Goal: Task Accomplishment & Management: Manage account settings

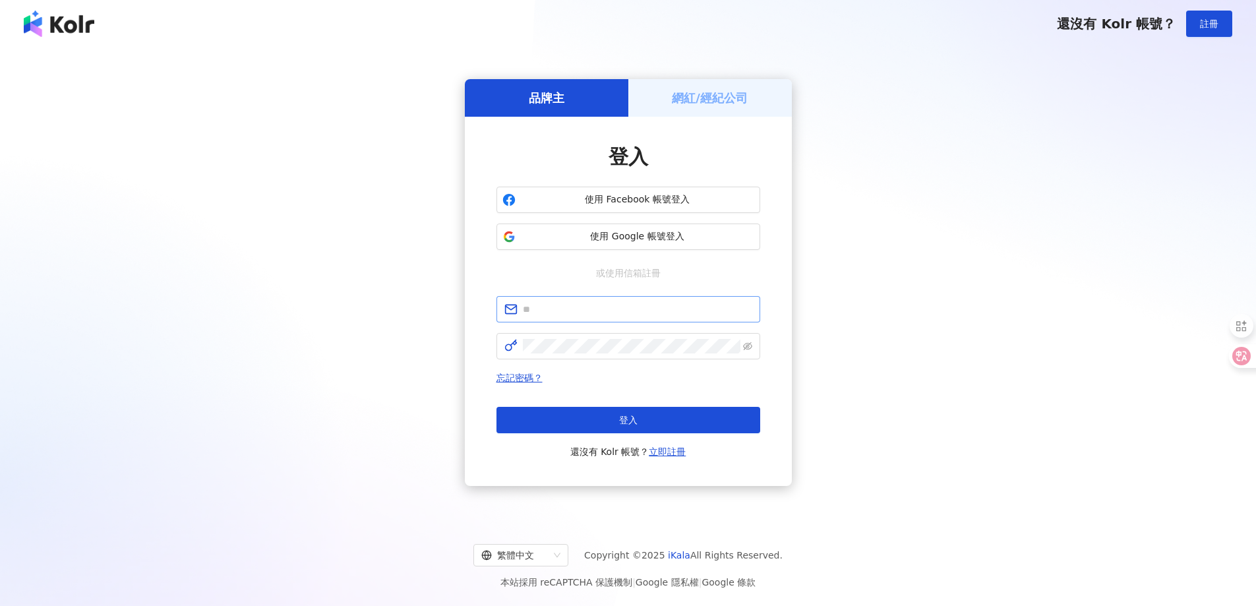
click at [592, 296] on span at bounding box center [628, 309] width 264 height 26
click at [602, 311] on input "text" at bounding box center [637, 309] width 229 height 15
type input "**********"
click at [548, 337] on span at bounding box center [628, 346] width 264 height 26
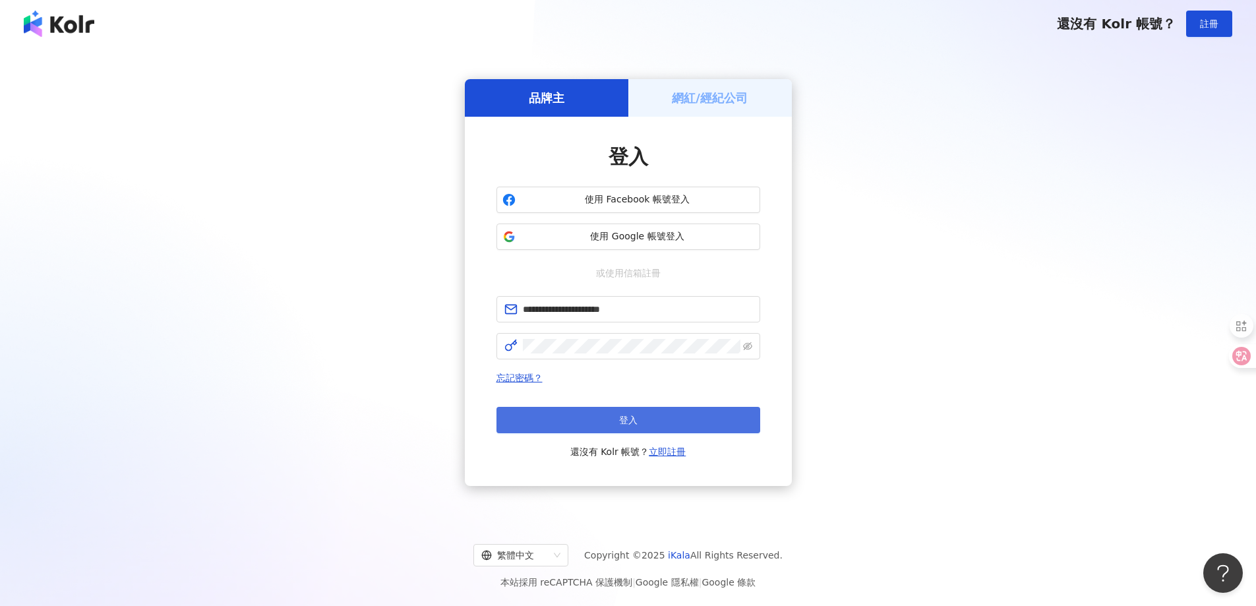
click at [636, 419] on span "登入" at bounding box center [628, 420] width 18 height 11
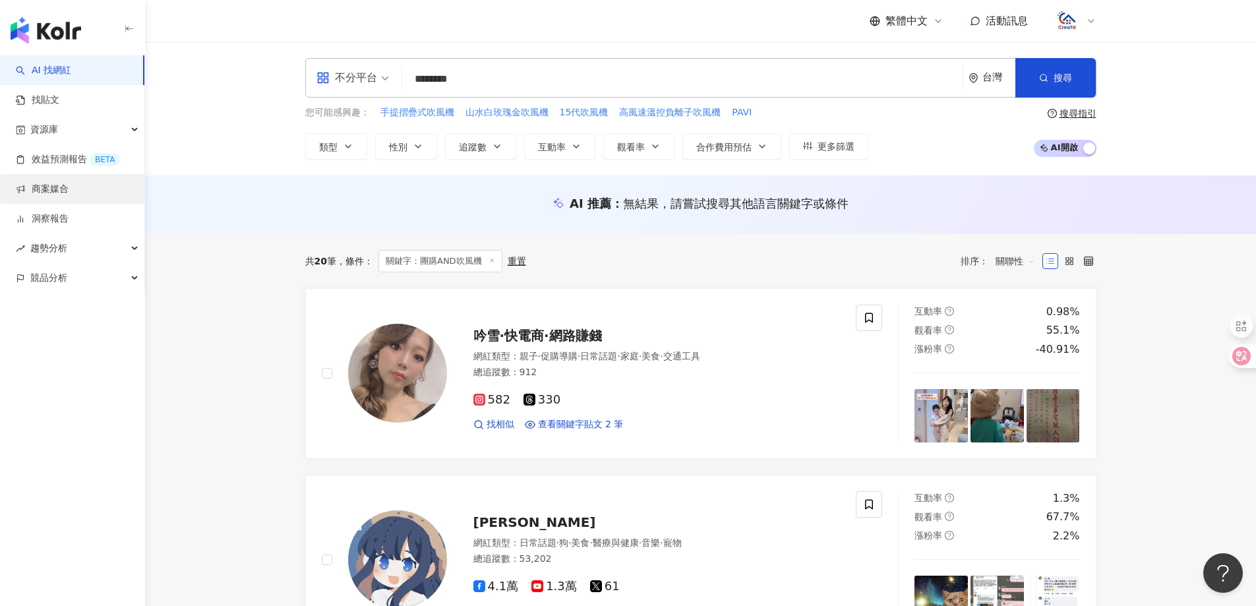
click at [64, 185] on link "商案媒合" at bounding box center [42, 189] width 53 height 13
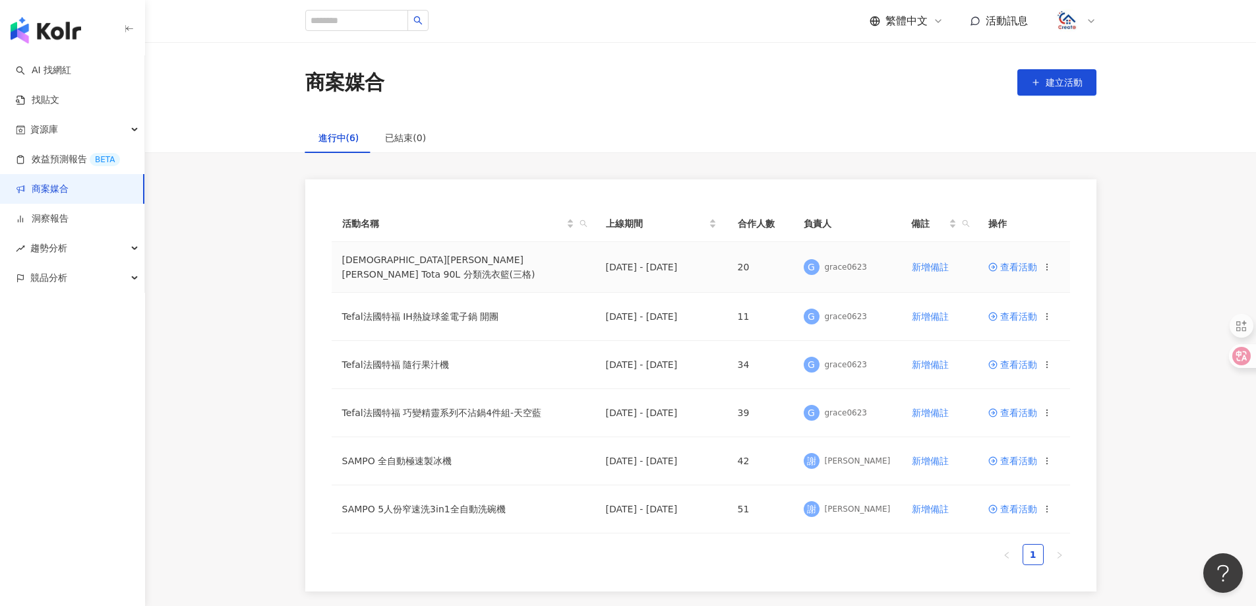
click at [1025, 265] on span "查看活動" at bounding box center [1012, 266] width 49 height 9
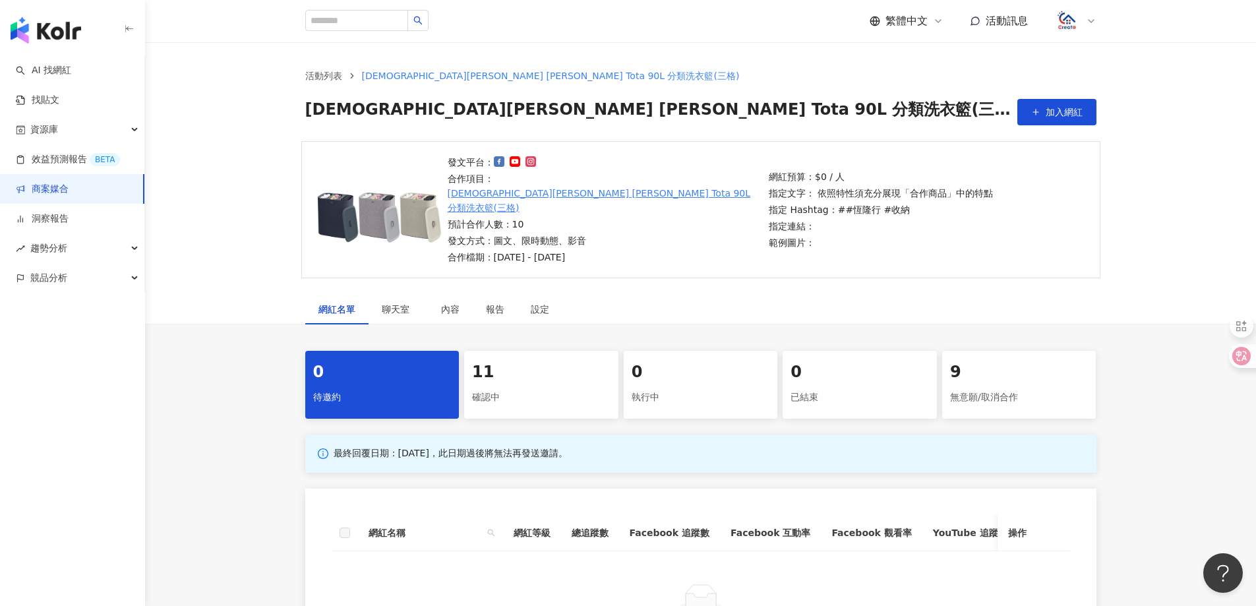
click at [504, 386] on div "確認中" at bounding box center [541, 397] width 138 height 22
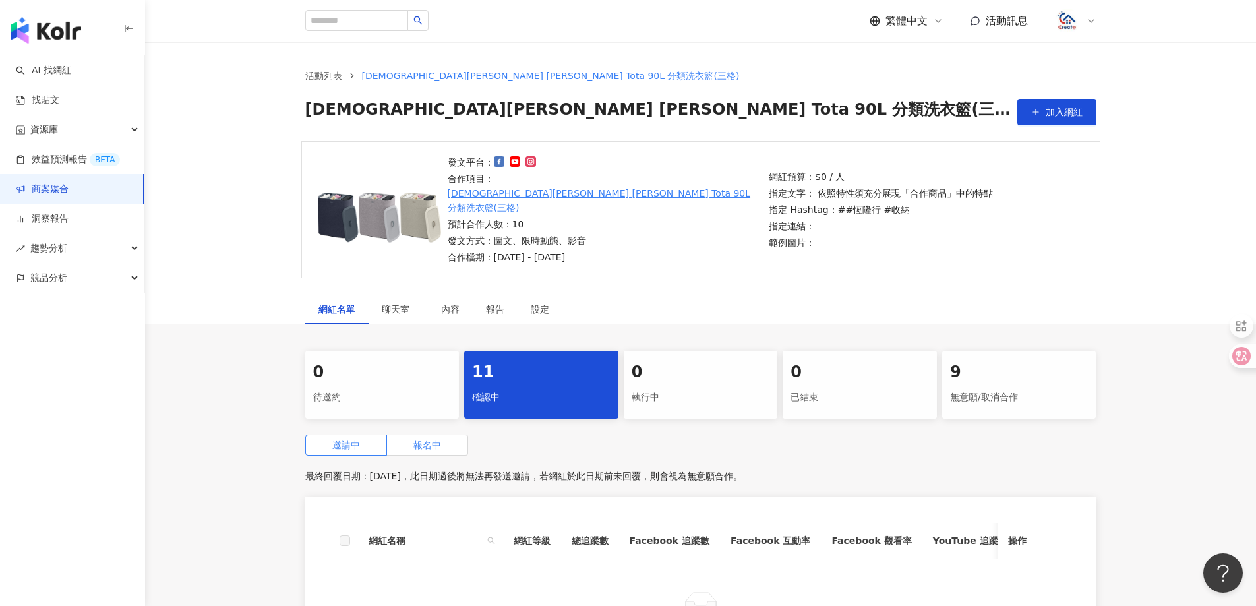
click at [432, 440] on span "報名中" at bounding box center [427, 445] width 28 height 11
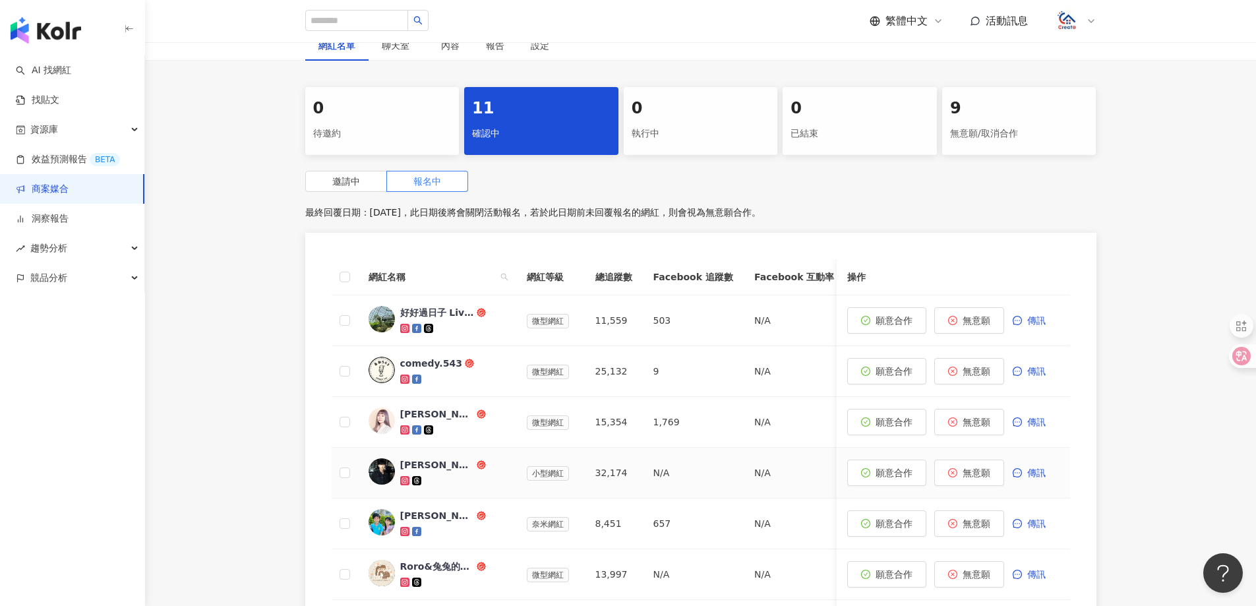
scroll to position [330, 0]
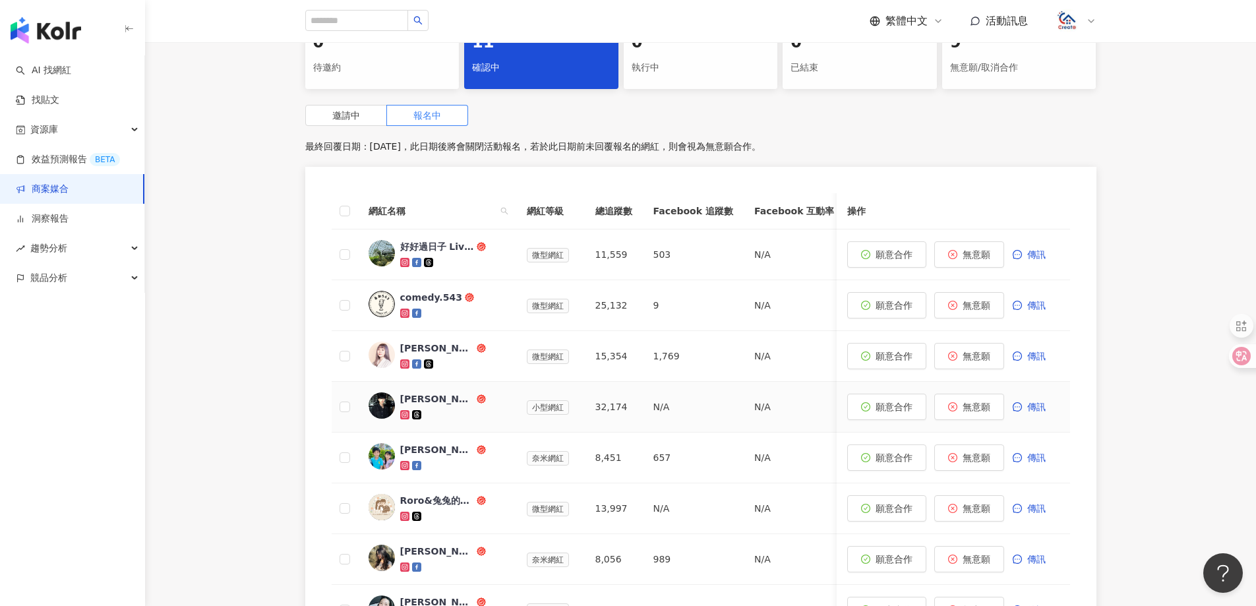
click at [404, 392] on div "[PERSON_NAME]" at bounding box center [437, 398] width 74 height 13
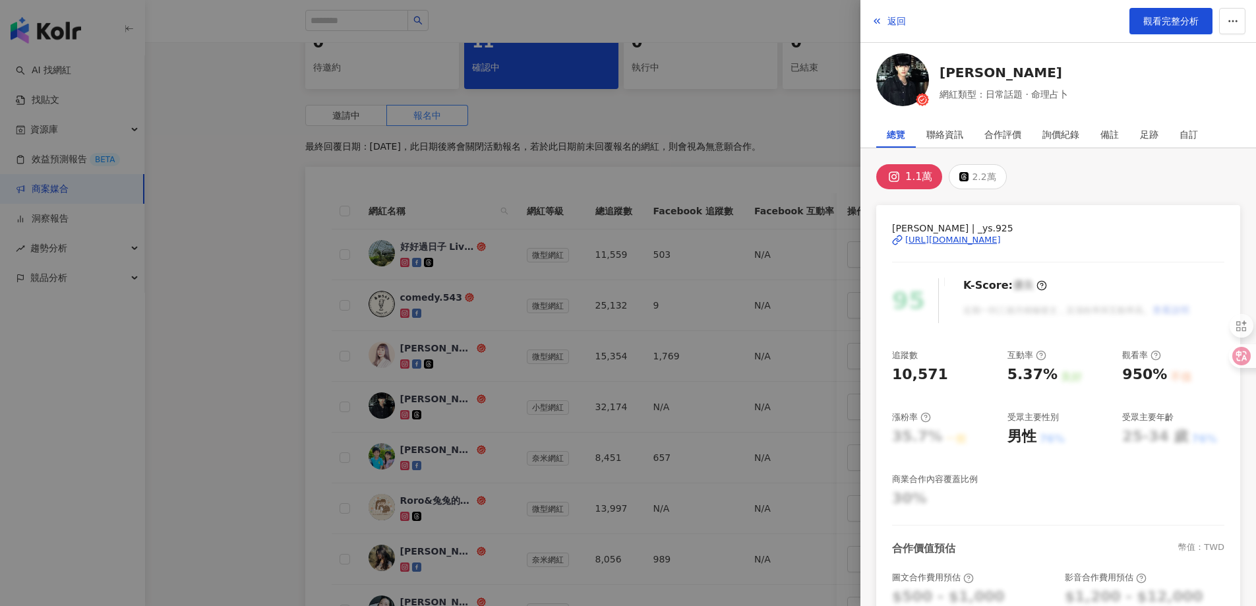
click at [1001, 241] on div "[URL][DOMAIN_NAME]" at bounding box center [953, 240] width 96 height 12
click at [891, 20] on span "返回" at bounding box center [896, 21] width 18 height 11
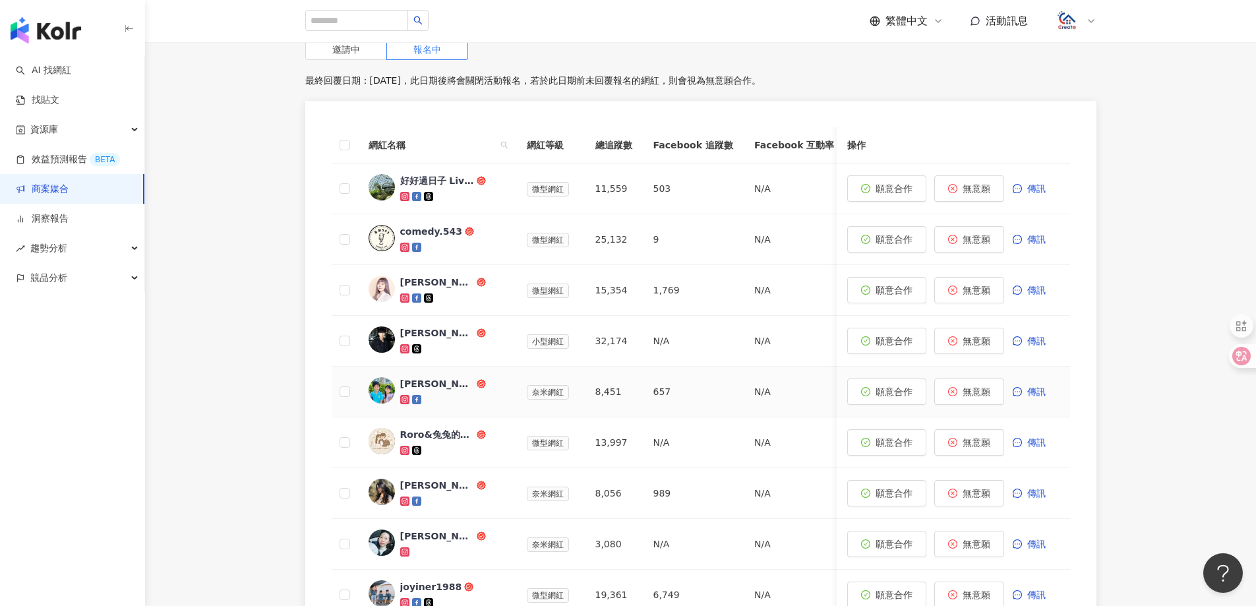
scroll to position [462, 0]
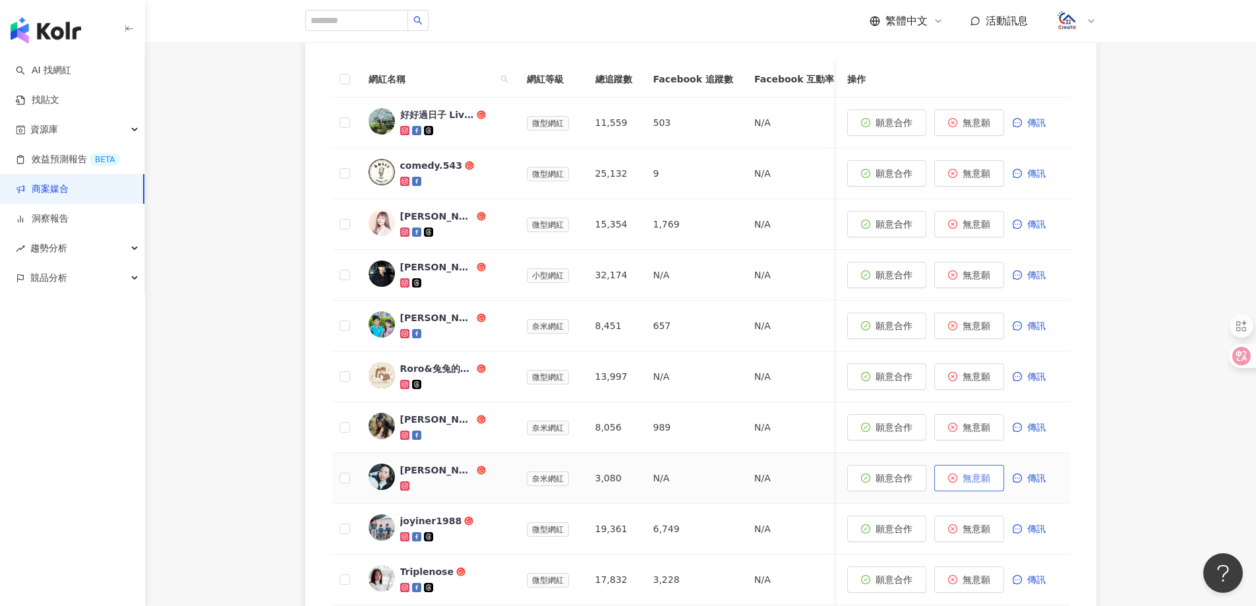
click at [956, 465] on button "無意願" at bounding box center [969, 478] width 70 height 26
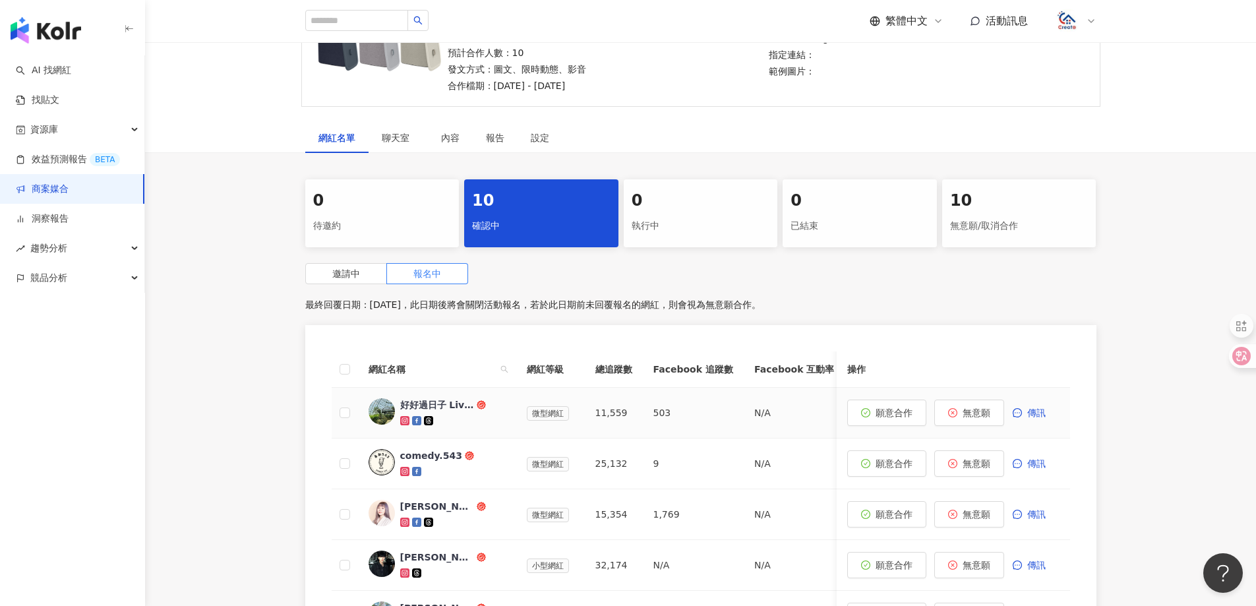
scroll to position [61, 0]
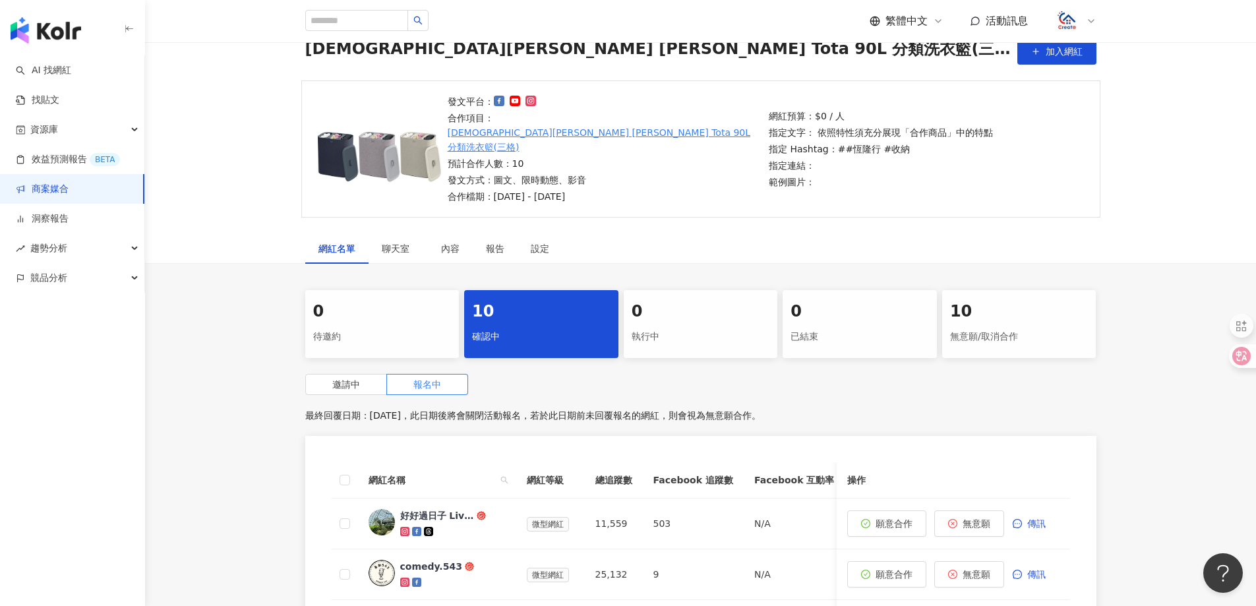
click at [44, 183] on link "商案媒合" at bounding box center [42, 189] width 53 height 13
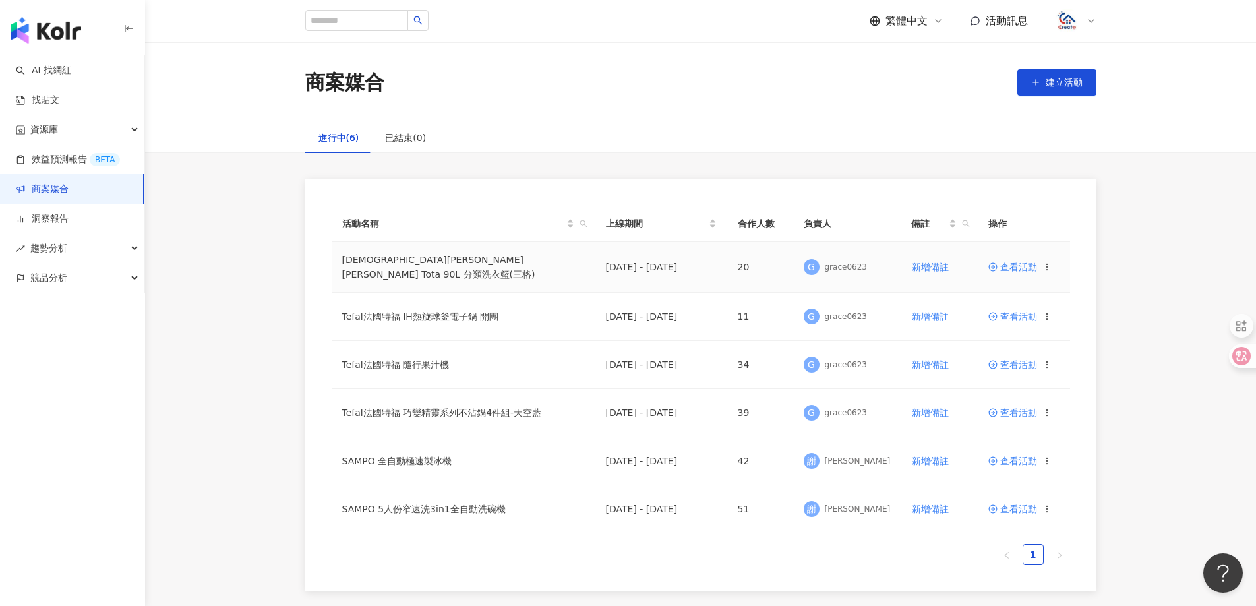
click at [1018, 268] on span "查看活動" at bounding box center [1012, 266] width 49 height 9
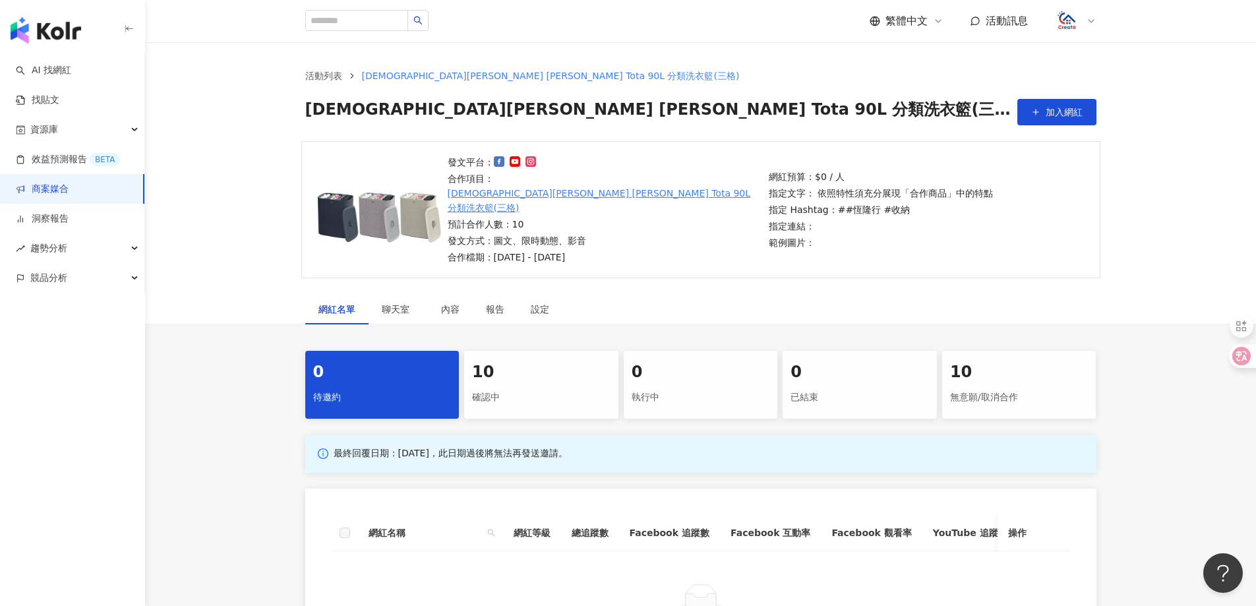
click at [519, 361] on div "10" at bounding box center [541, 372] width 138 height 22
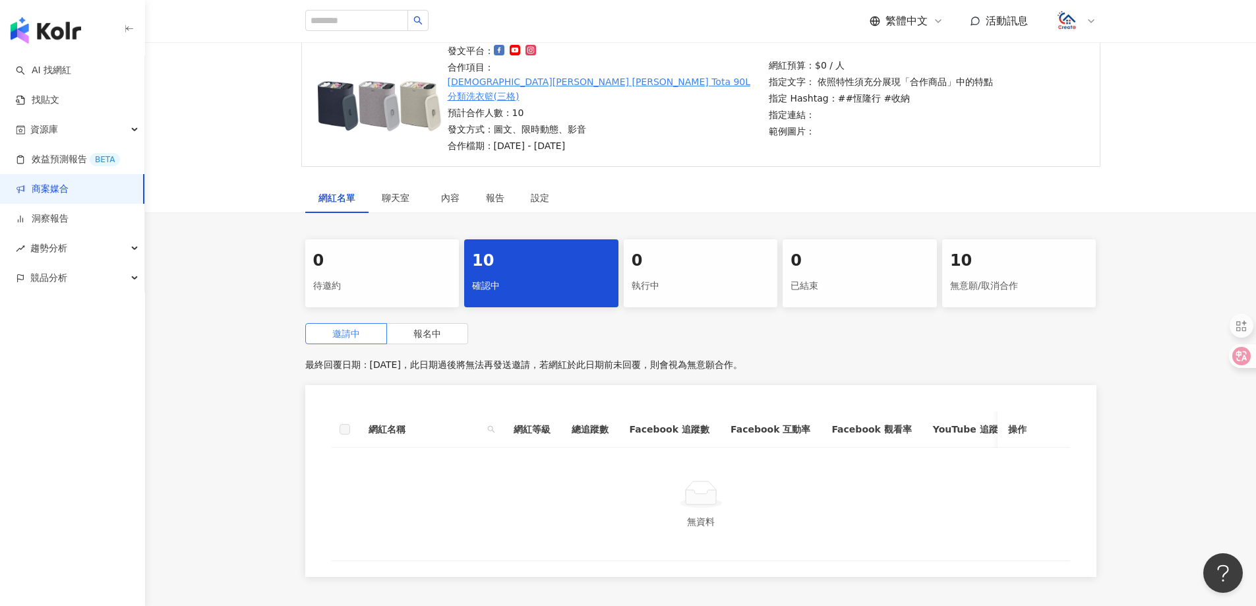
scroll to position [132, 0]
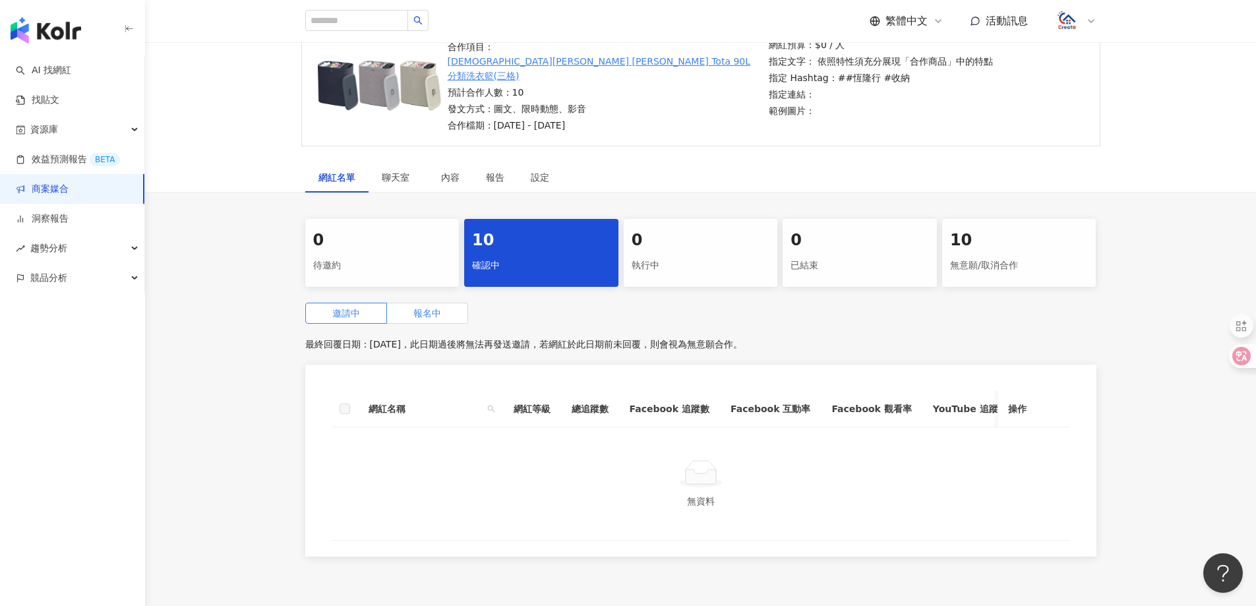
click at [421, 308] on span "報名中" at bounding box center [427, 313] width 28 height 11
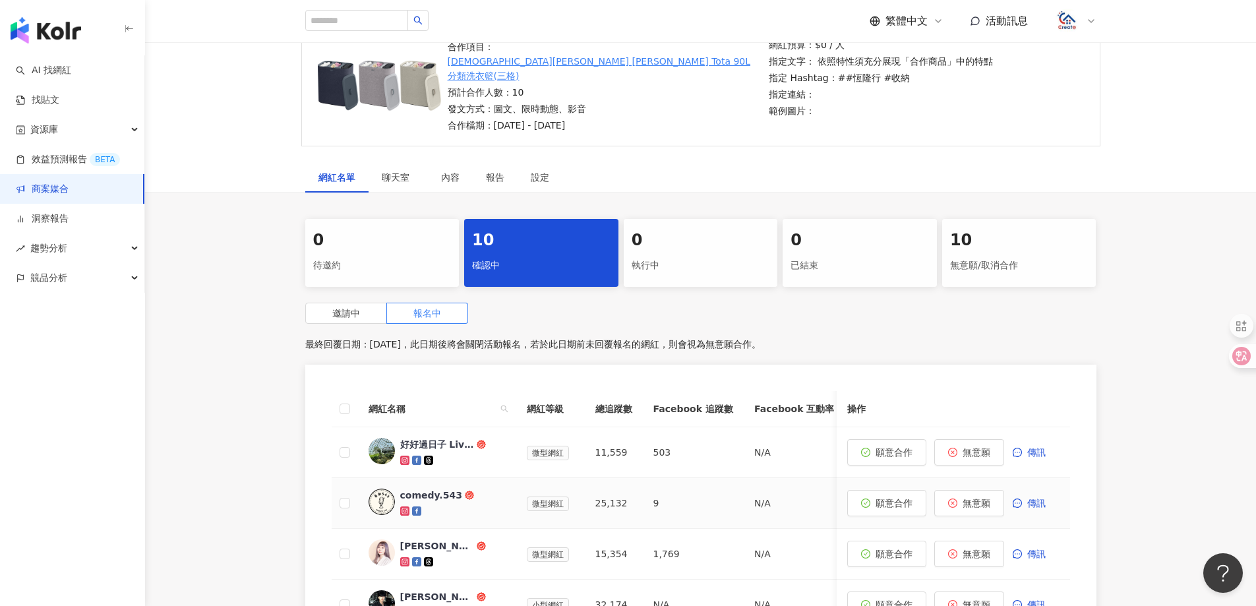
click at [433, 489] on div "comedy.543" at bounding box center [431, 495] width 62 height 13
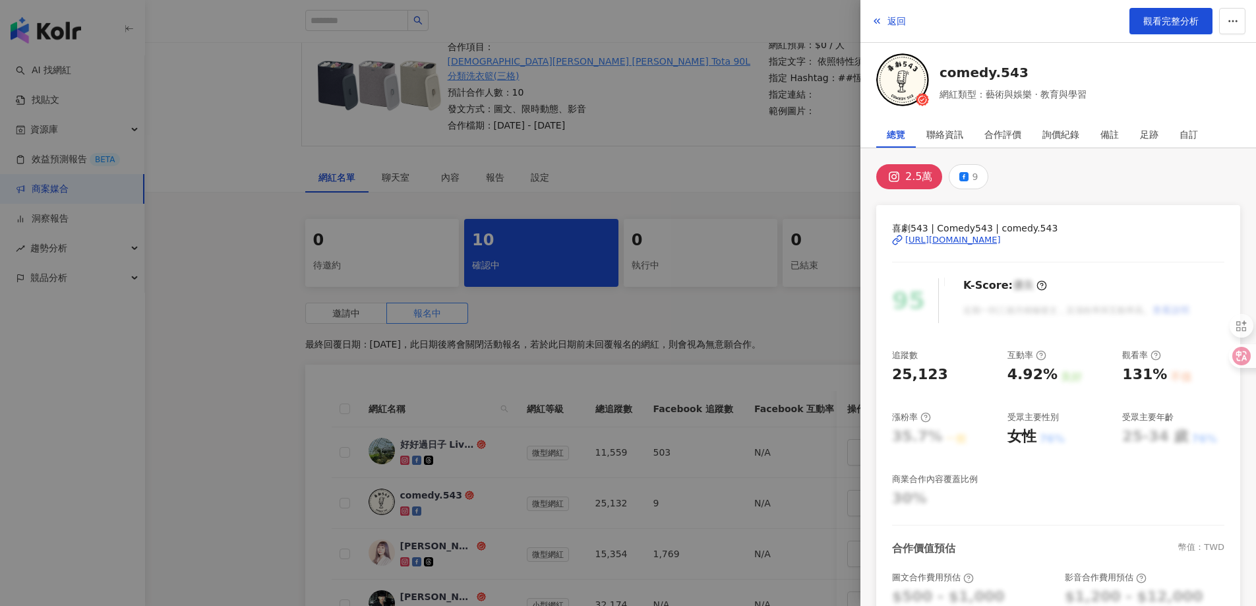
click at [991, 242] on div "[URL][DOMAIN_NAME]" at bounding box center [953, 240] width 96 height 12
click at [887, 24] on span "返回" at bounding box center [896, 21] width 18 height 11
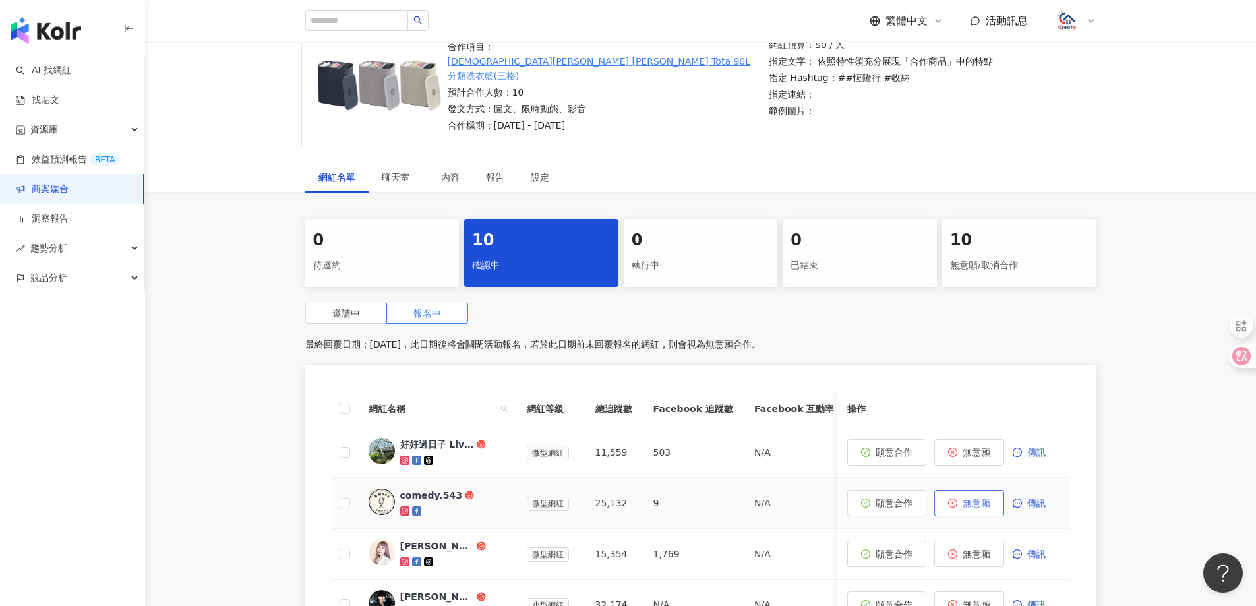
click at [985, 490] on button "無意願" at bounding box center [969, 503] width 70 height 26
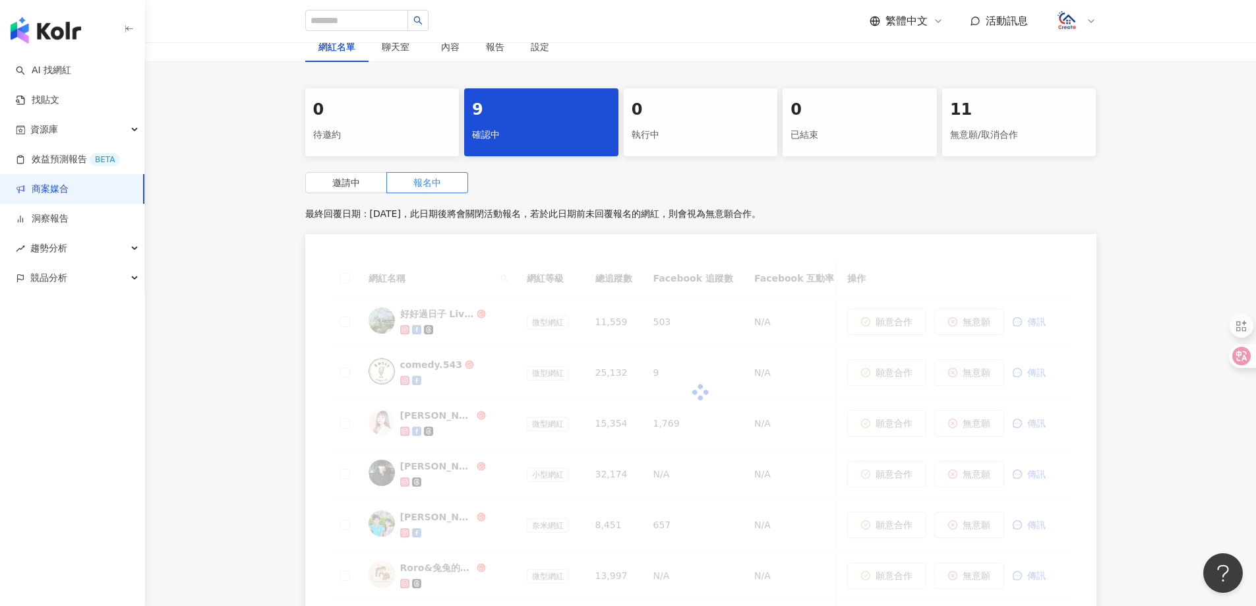
scroll to position [264, 0]
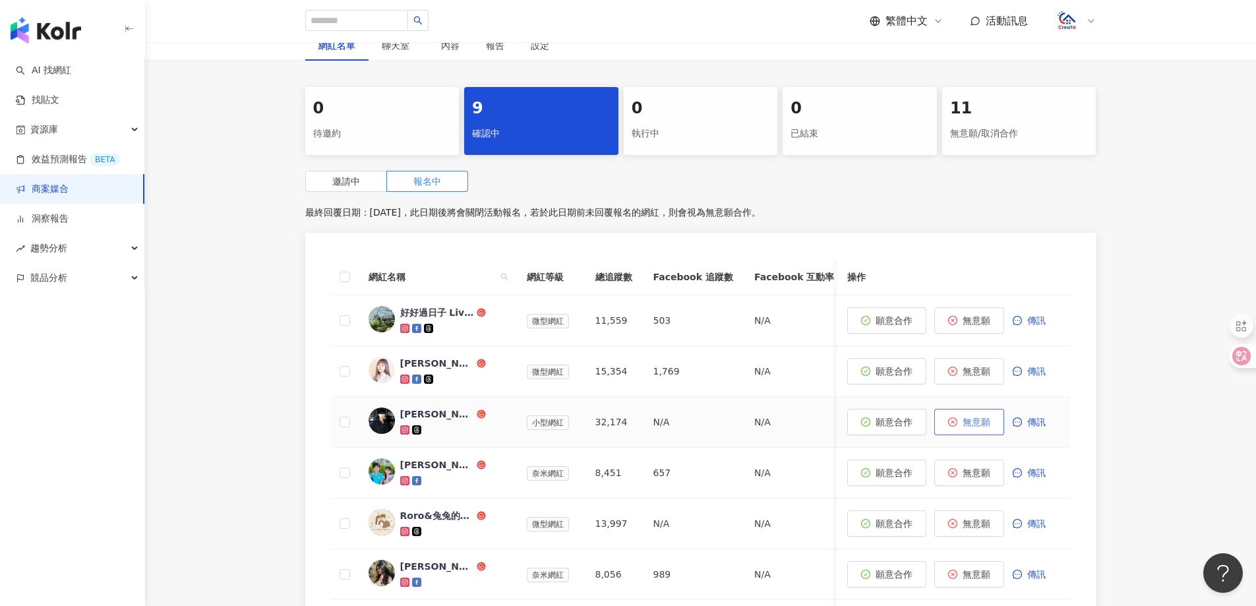
click at [984, 417] on span "無意願" at bounding box center [977, 422] width 28 height 11
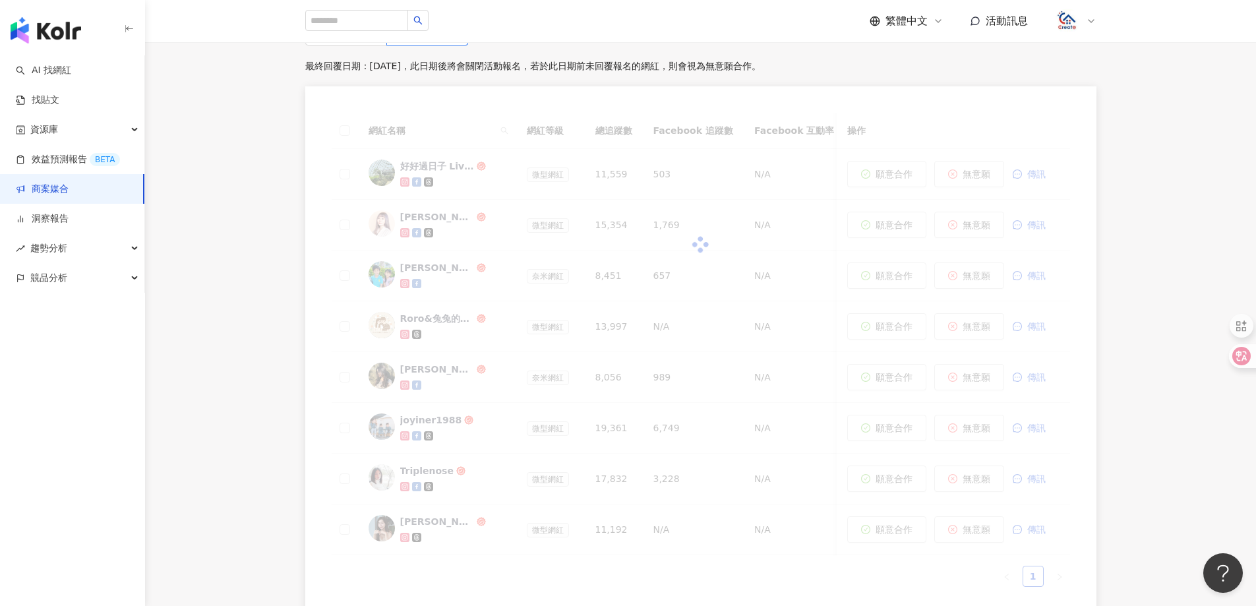
scroll to position [462, 0]
